Goal: Task Accomplishment & Management: Manage account settings

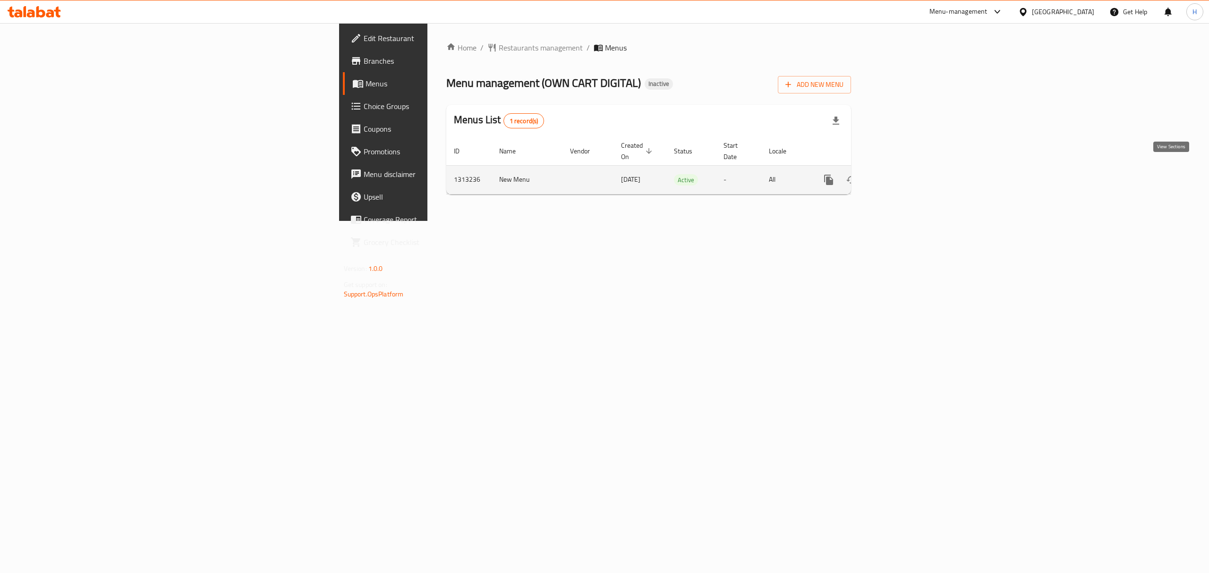
click at [901, 176] on icon "enhanced table" at bounding box center [896, 180] width 8 height 8
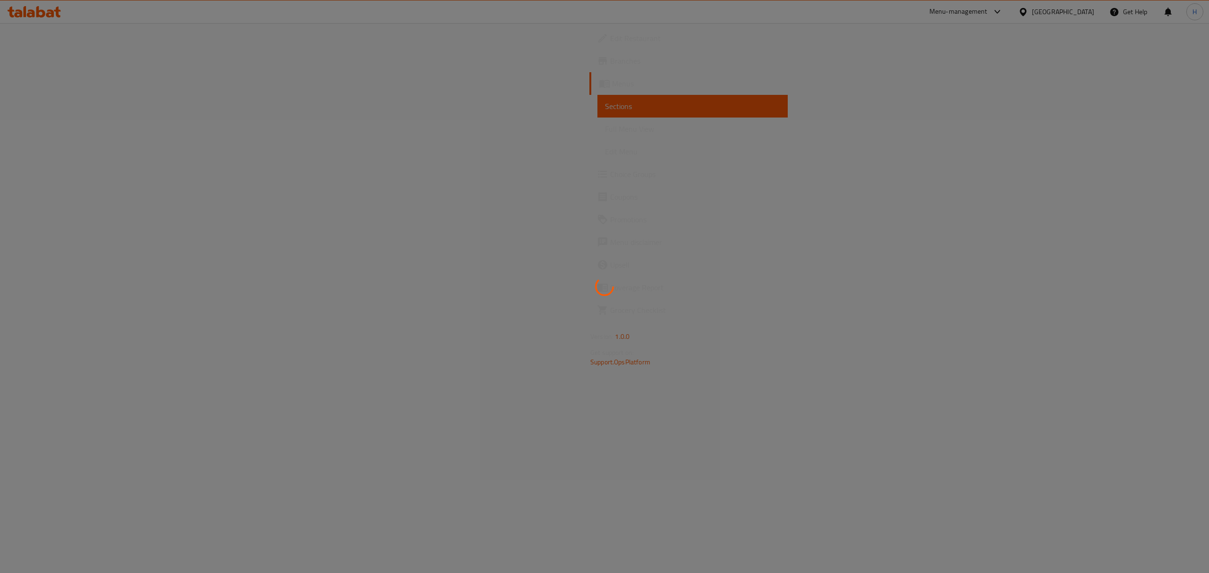
click at [66, 136] on div at bounding box center [604, 286] width 1209 height 573
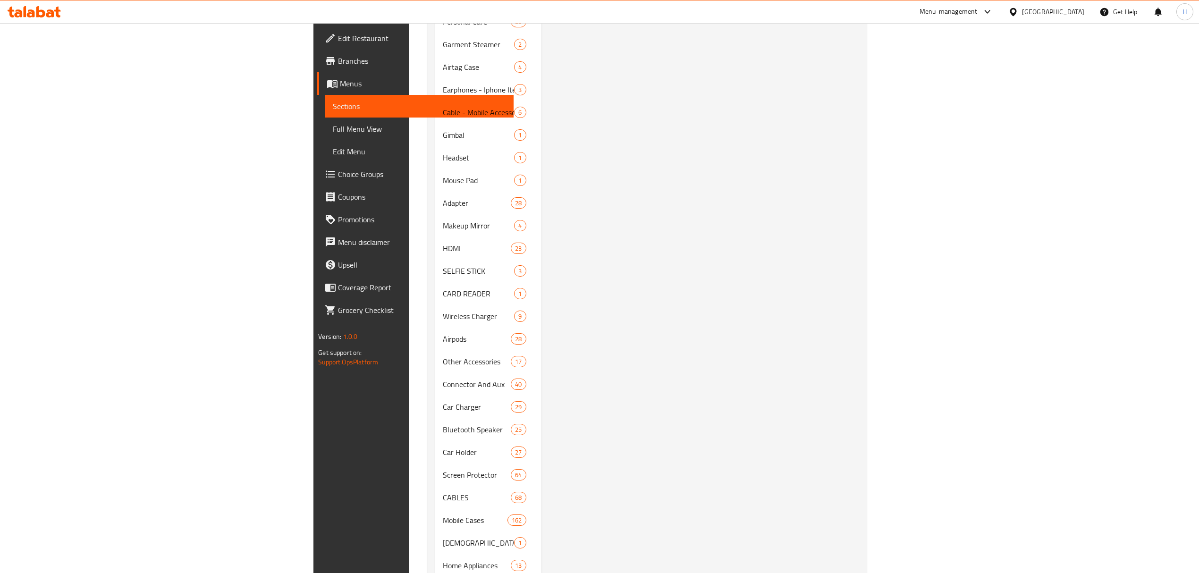
scroll to position [1007, 0]
click at [859, 357] on div "Menu items Add Sort Manage items Xundd Xdch-113 Fm Transmitter Fm Modulator [DA…" at bounding box center [701, 88] width 318 height 1979
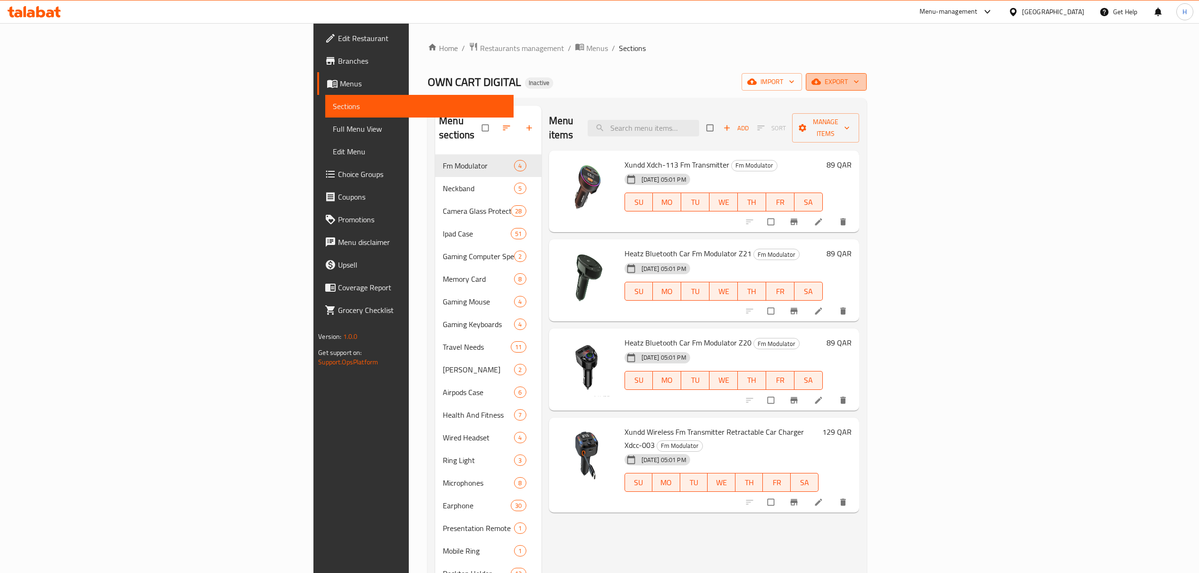
click at [861, 82] on icon "button" at bounding box center [856, 81] width 9 height 9
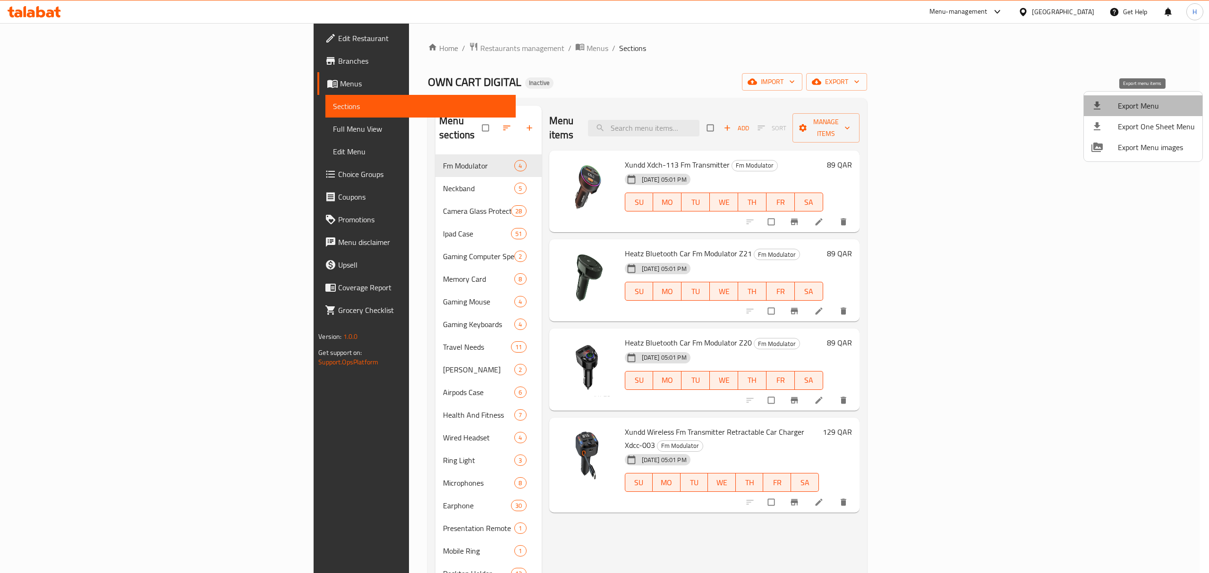
click at [1153, 100] on span "Export Menu" at bounding box center [1156, 105] width 77 height 11
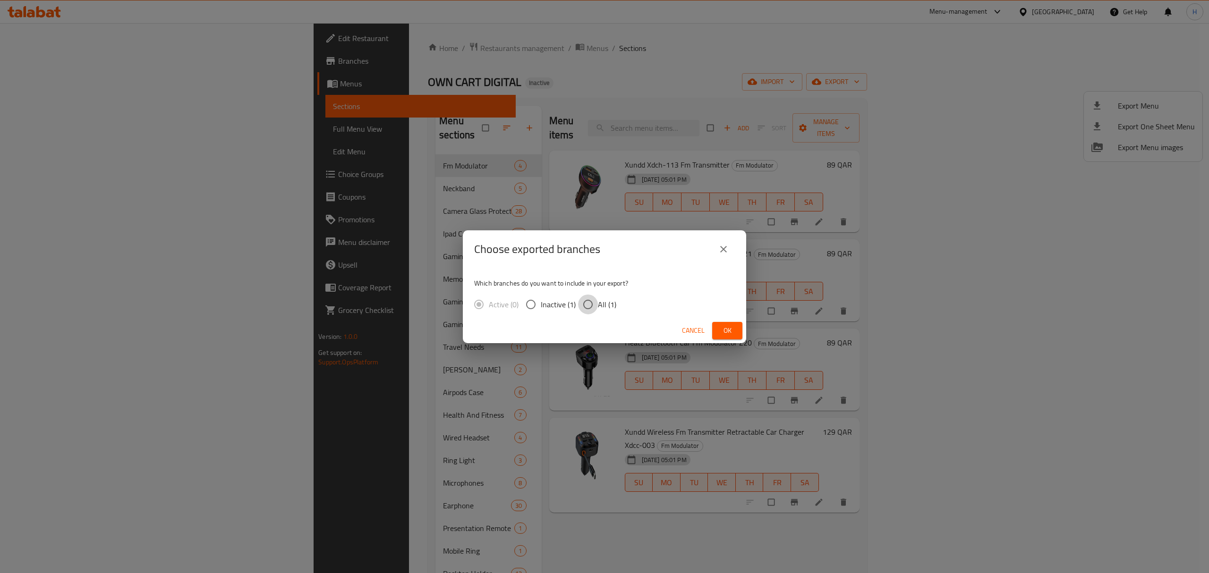
click at [579, 312] on input "All (1)" at bounding box center [588, 305] width 20 height 20
radio input "true"
click at [724, 338] on button "Ok" at bounding box center [727, 330] width 30 height 17
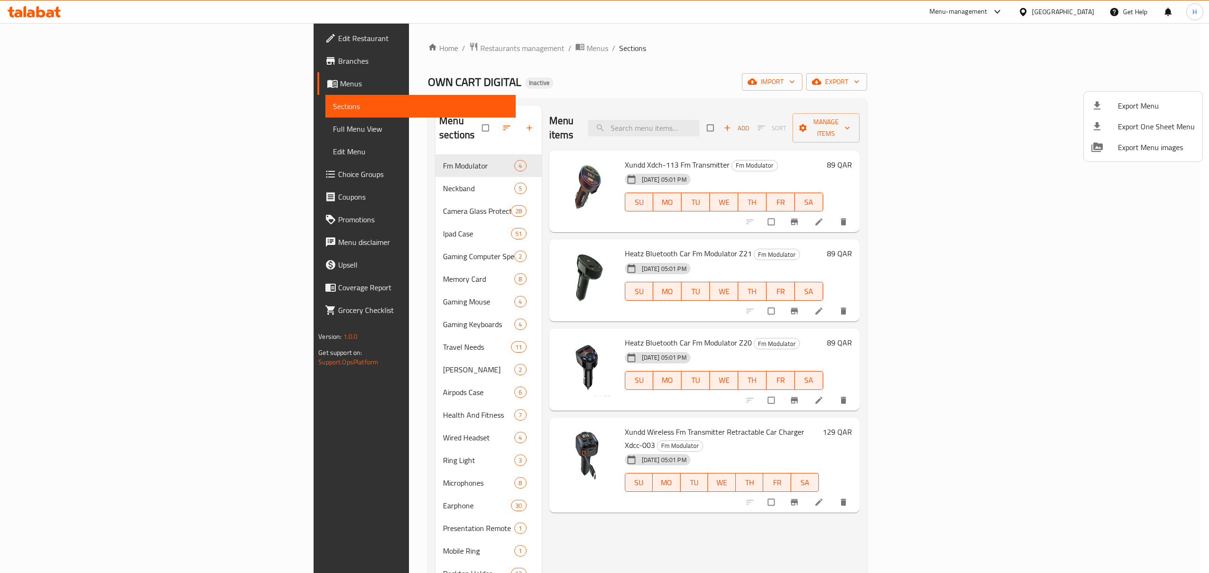
click at [886, 38] on div at bounding box center [604, 286] width 1209 height 573
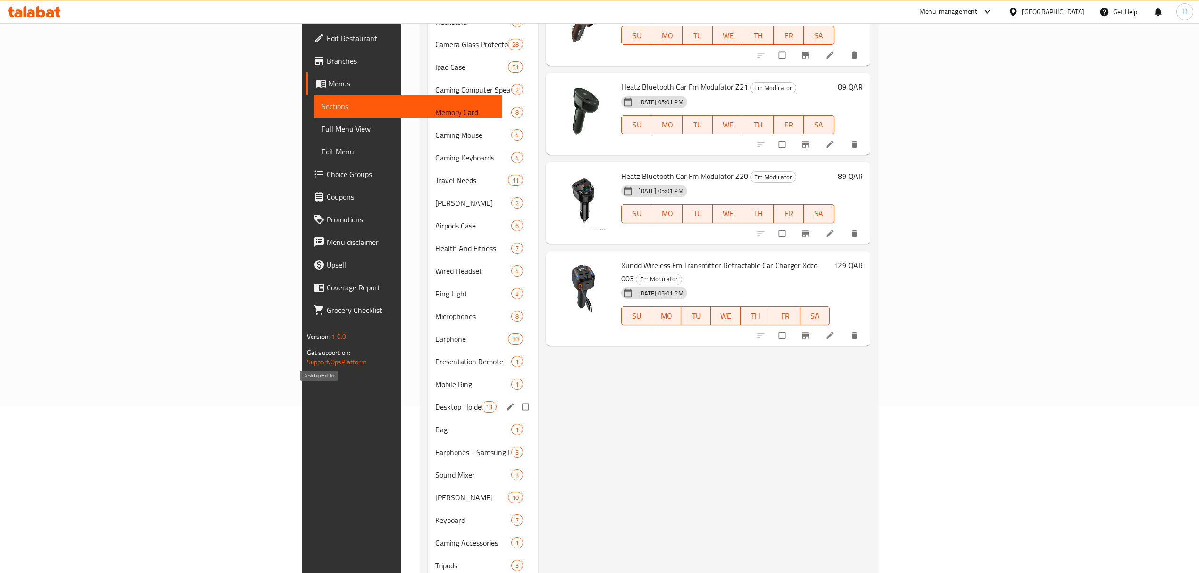
scroll to position [189, 0]
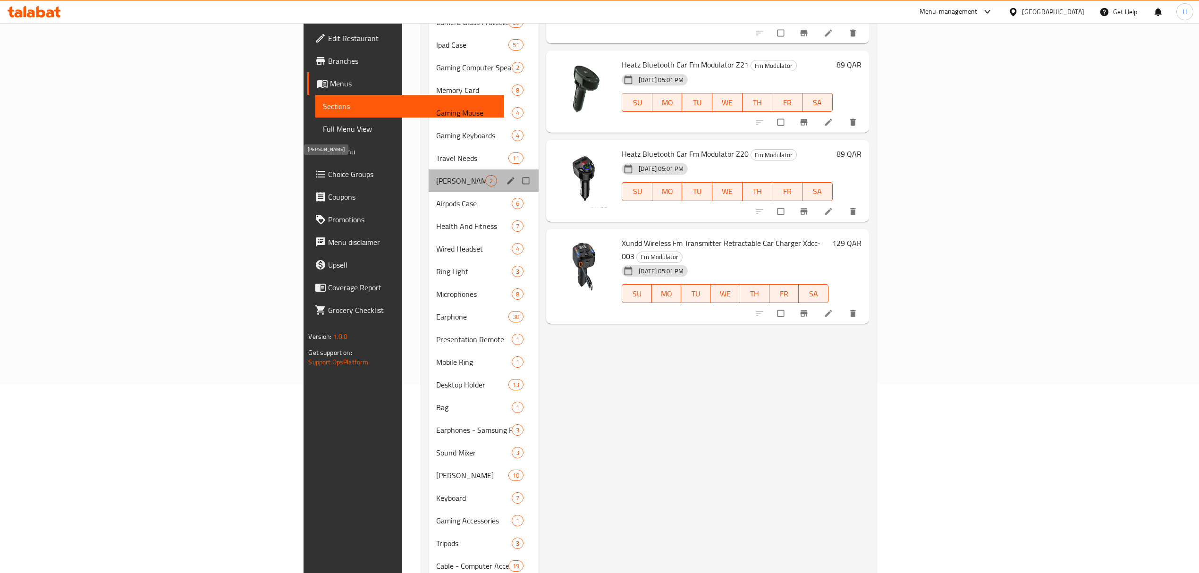
click at [436, 175] on span "[PERSON_NAME]" at bounding box center [460, 180] width 49 height 11
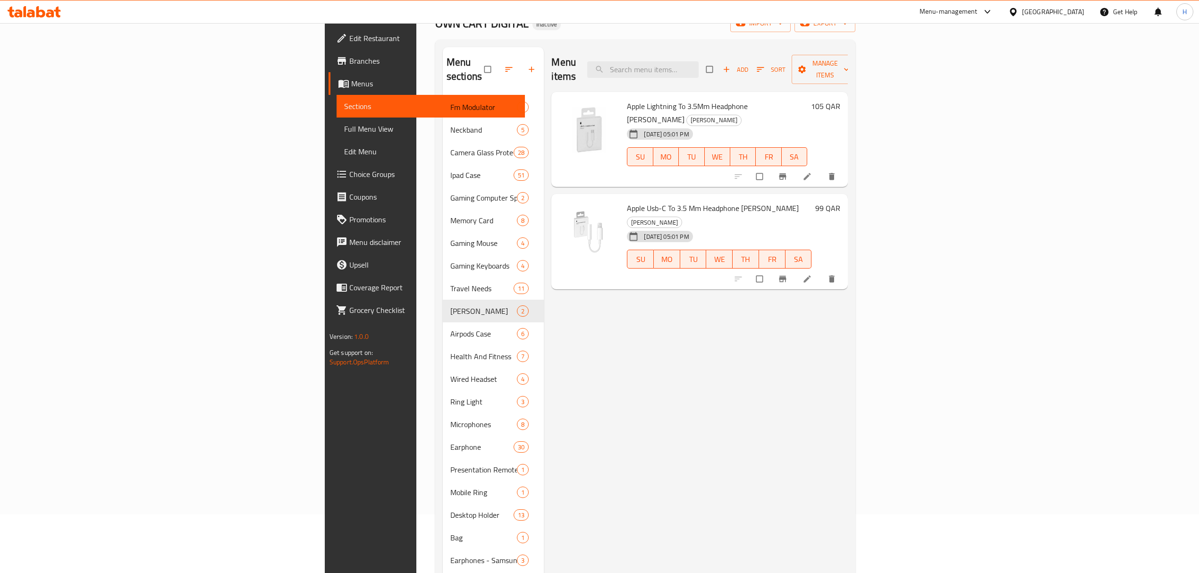
scroll to position [126, 0]
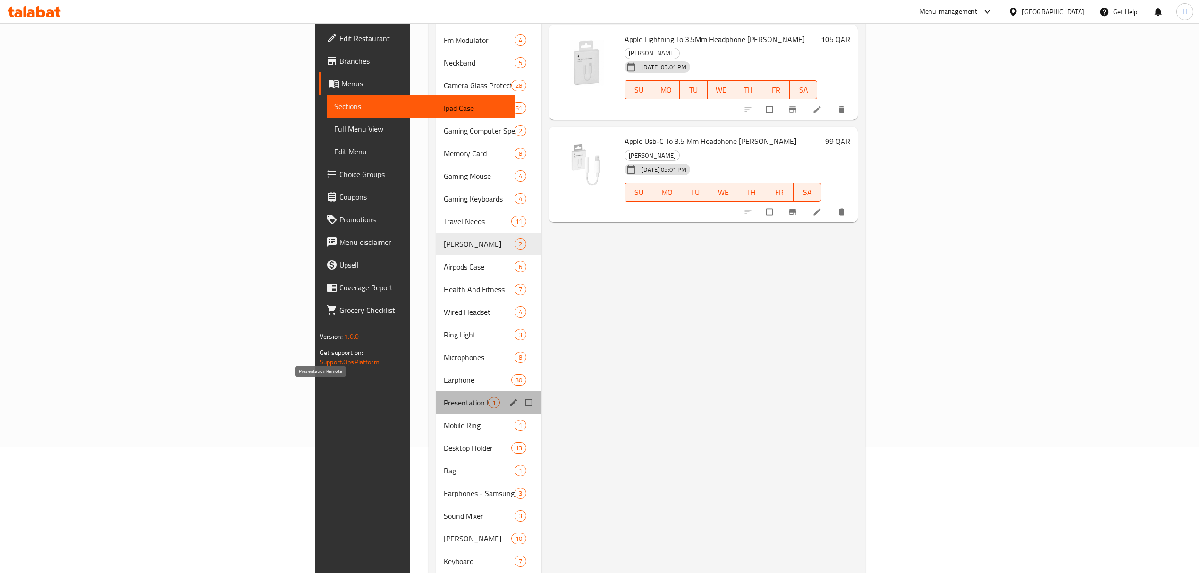
click at [444, 397] on span "Presentation Remote" at bounding box center [466, 402] width 44 height 11
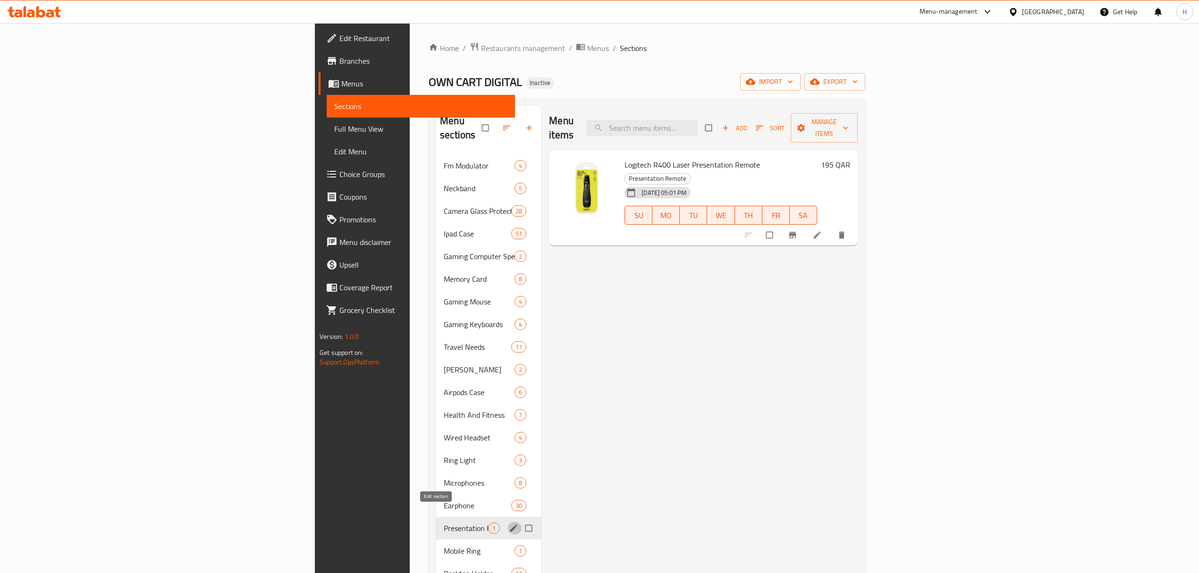
click at [509, 524] on icon "edit" at bounding box center [513, 528] width 9 height 9
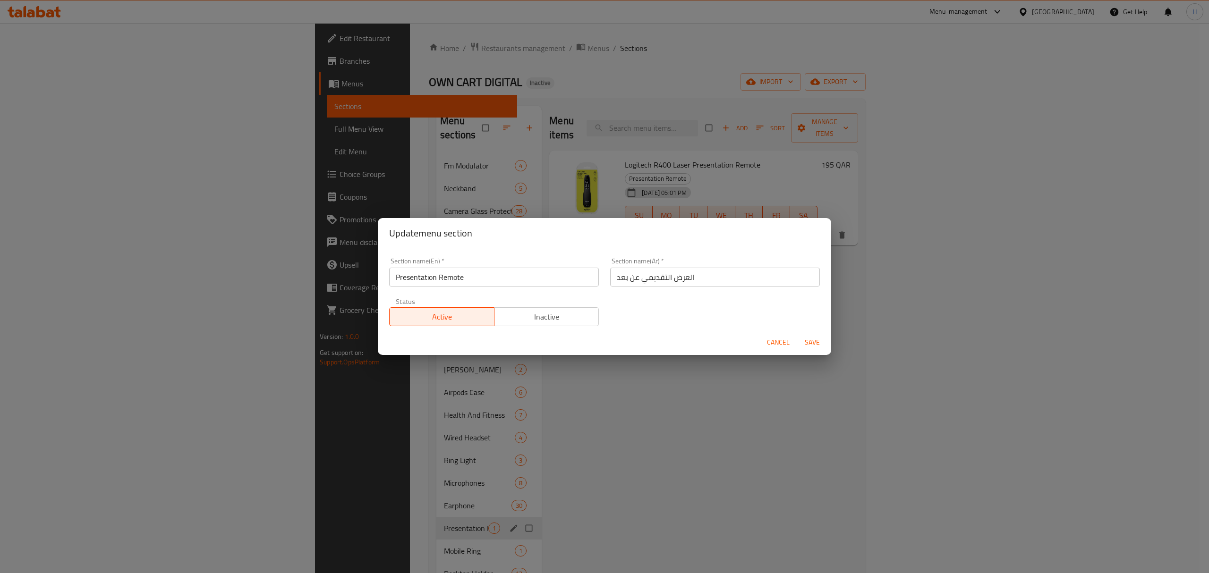
click at [473, 271] on input "Presentation Remote" at bounding box center [494, 277] width 210 height 19
